Goal: Navigation & Orientation: Find specific page/section

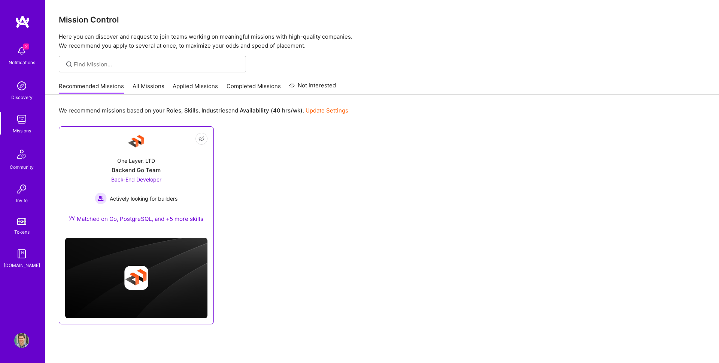
click at [140, 152] on div "One Layer, LTD Backend Go Team Back-End Developer Actively looking for builders…" at bounding box center [136, 191] width 142 height 81
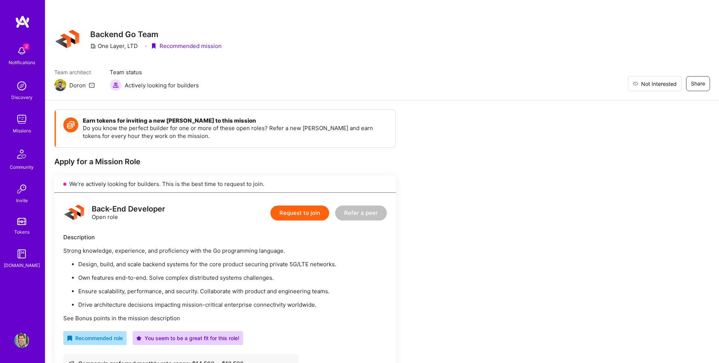
click at [674, 82] on span "Not Interested" at bounding box center [659, 84] width 36 height 8
click at [20, 54] on img at bounding box center [21, 50] width 15 height 15
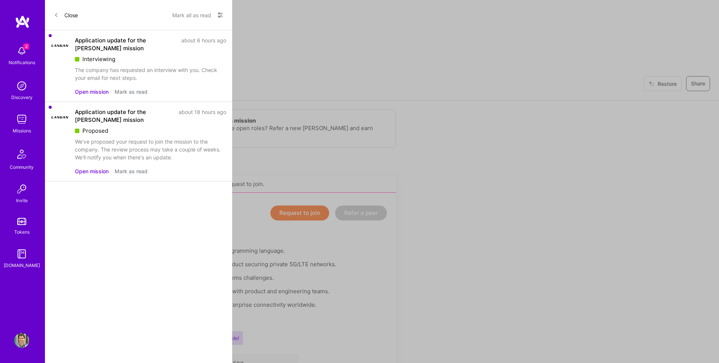
click at [204, 13] on button "Mark all as read" at bounding box center [191, 15] width 39 height 12
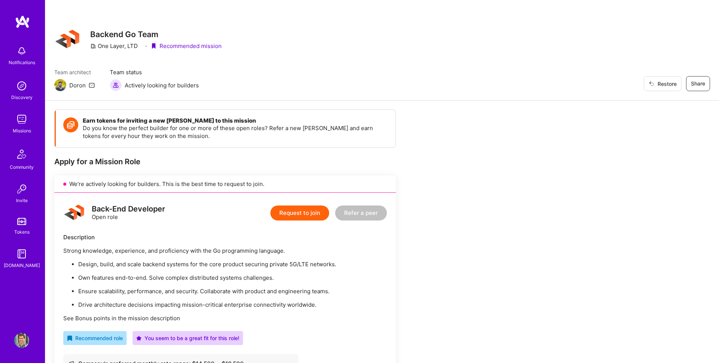
click at [30, 115] on link "Missions" at bounding box center [22, 123] width 46 height 23
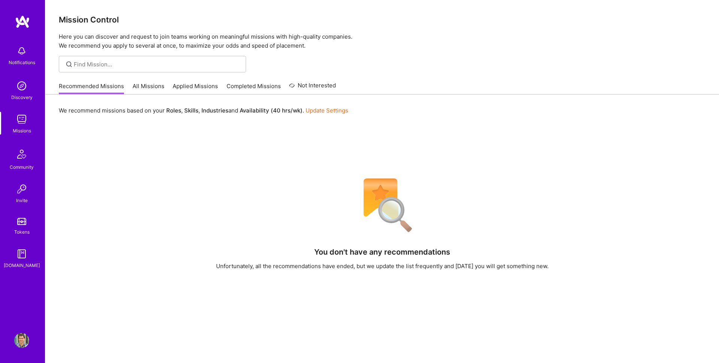
click at [192, 87] on link "Applied Missions" at bounding box center [195, 88] width 45 height 12
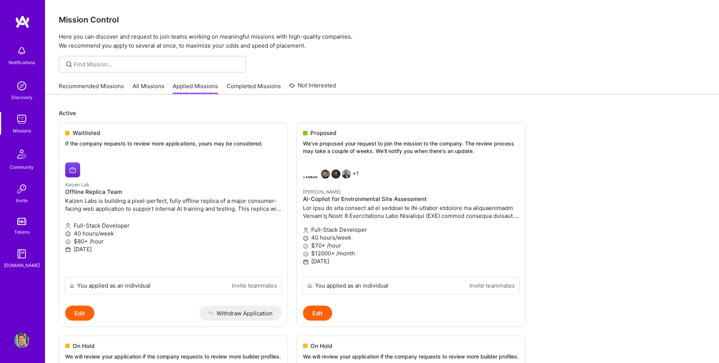
click at [251, 82] on link "Completed Missions" at bounding box center [254, 88] width 54 height 12
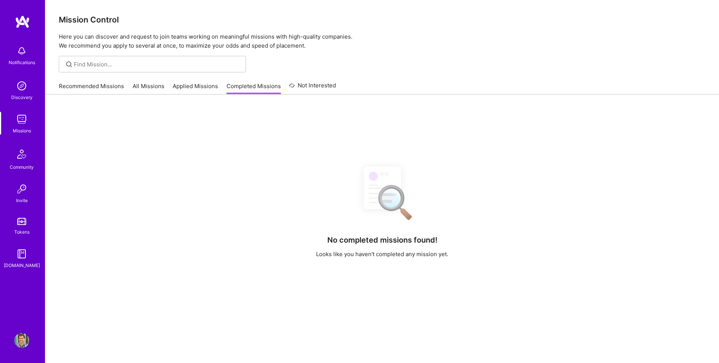
click at [152, 86] on link "All Missions" at bounding box center [149, 88] width 32 height 12
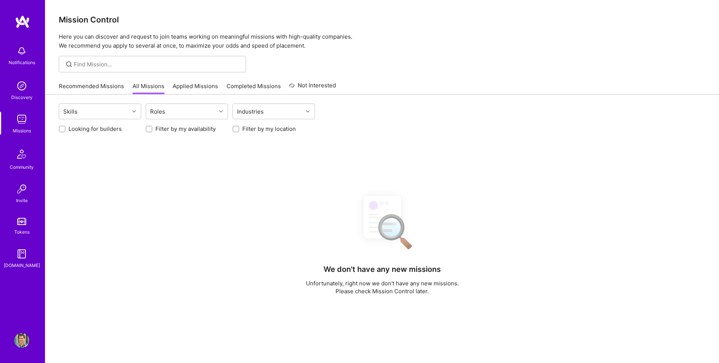
click at [34, 149] on link "Community" at bounding box center [22, 158] width 46 height 26
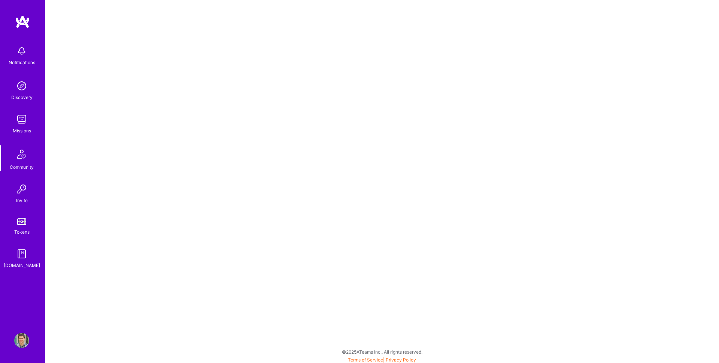
click at [23, 246] on img at bounding box center [21, 253] width 15 height 15
click at [30, 334] on div "Profile" at bounding box center [22, 340] width 17 height 15
click at [27, 336] on img at bounding box center [21, 340] width 15 height 15
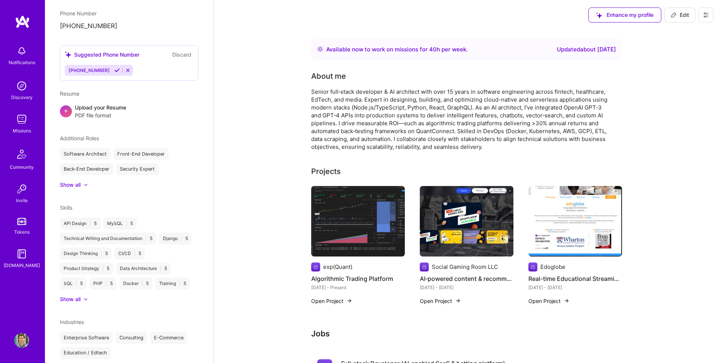
scroll to position [296, 0]
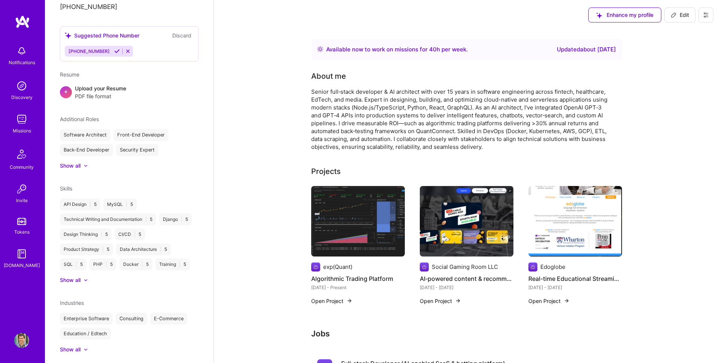
click at [31, 205] on div "Notifications Discovery Missions Community Invite Tokens [DOMAIN_NAME]" at bounding box center [22, 155] width 45 height 227
click at [25, 198] on div "Invite" at bounding box center [22, 200] width 12 height 8
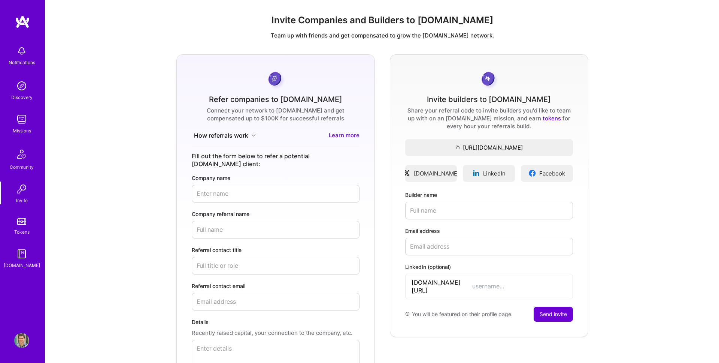
click at [242, 130] on form "Refer companies to [DOMAIN_NAME] Connect your network to [DOMAIN_NAME] and get …" at bounding box center [275, 235] width 199 height 362
click at [18, 54] on img at bounding box center [21, 50] width 15 height 15
click at [21, 86] on img at bounding box center [21, 85] width 15 height 15
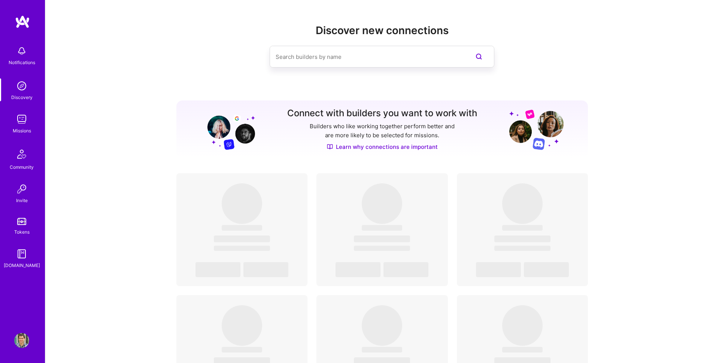
click at [30, 12] on div "Notifications Discovery Missions Community Invite Tokens [DOMAIN_NAME] Profile" at bounding box center [22, 181] width 45 height 363
click at [27, 20] on img at bounding box center [22, 21] width 15 height 13
